Goal: Information Seeking & Learning: Learn about a topic

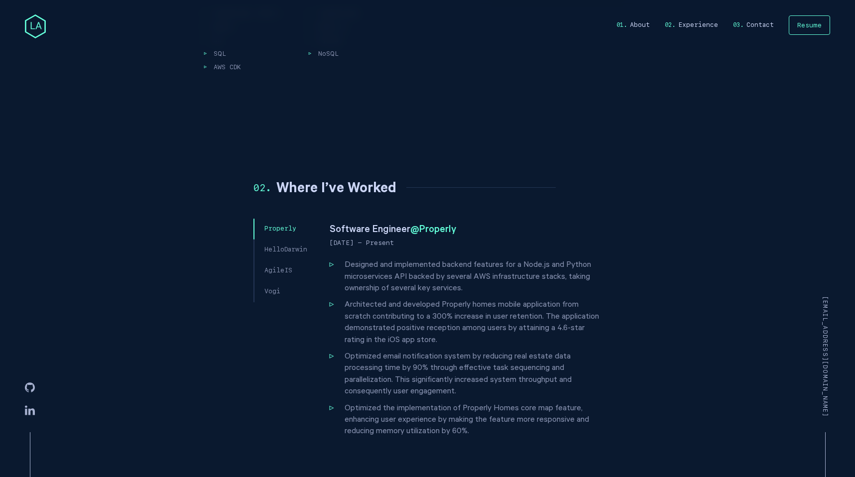
scroll to position [371, 0]
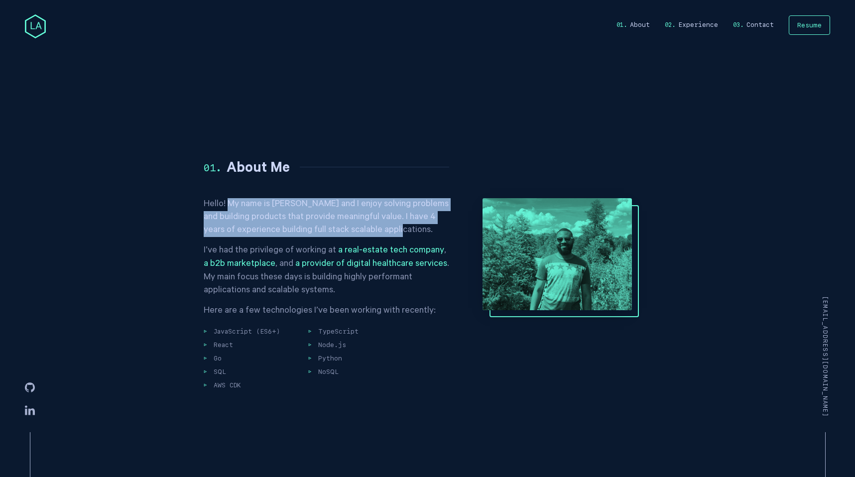
drag, startPoint x: 227, startPoint y: 203, endPoint x: 401, endPoint y: 232, distance: 176.3
click at [401, 232] on p "Hello! My name is [PERSON_NAME] and I enjoy solving problems and building produ…" at bounding box center [331, 217] width 254 height 39
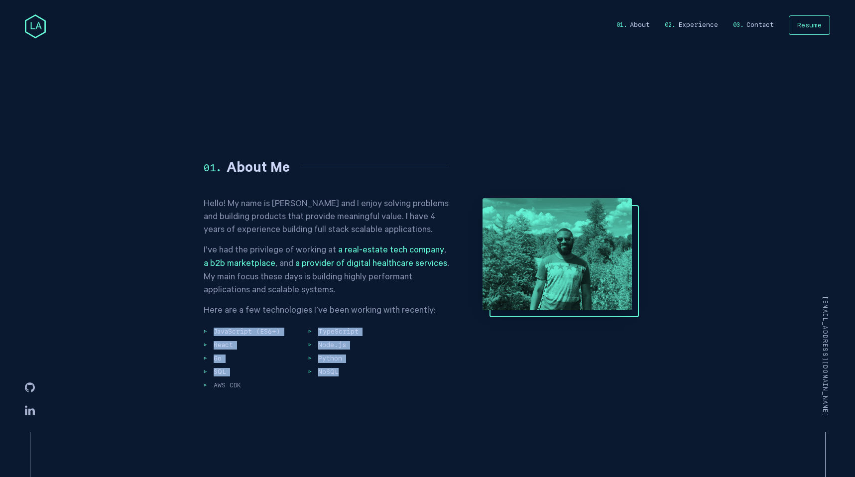
drag, startPoint x: 192, startPoint y: 322, endPoint x: 454, endPoint y: 417, distance: 278.3
click at [454, 417] on main "Hi, my name is [PERSON_NAME]. I Engineer End to End Digital Experiences. I'm a …" at bounding box center [427, 342] width 797 height 1427
click at [454, 417] on section "About Me Hello! My name is [PERSON_NAME] and I enjoy solving problems and build…" at bounding box center [428, 275] width 448 height 339
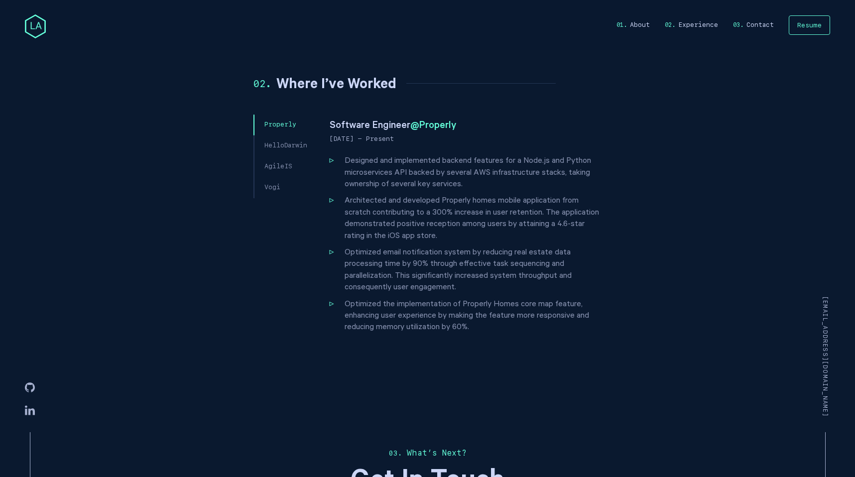
scroll to position [791, 0]
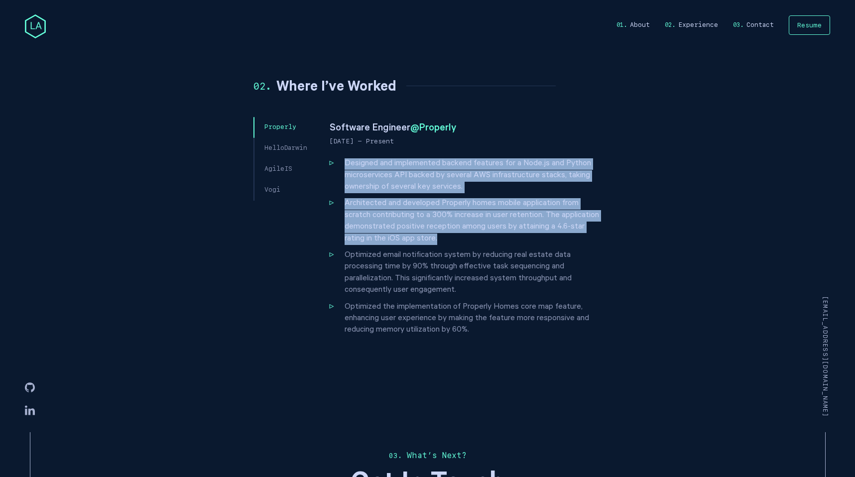
drag, startPoint x: 349, startPoint y: 156, endPoint x: 569, endPoint y: 239, distance: 235.2
click at [569, 239] on div "Software Engineer @ Properly [DATE] - Present Designed and implemented backend …" at bounding box center [464, 232] width 275 height 230
click at [569, 239] on li "Architected and developed Properly homes mobile application from scratch contri…" at bounding box center [465, 221] width 270 height 47
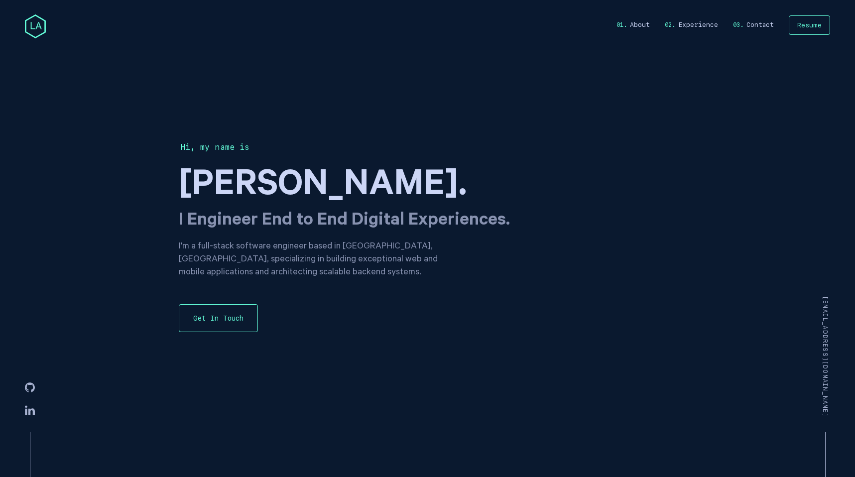
scroll to position [0, 0]
drag, startPoint x: 301, startPoint y: 218, endPoint x: 281, endPoint y: 218, distance: 19.4
